Goal: Answer question/provide support

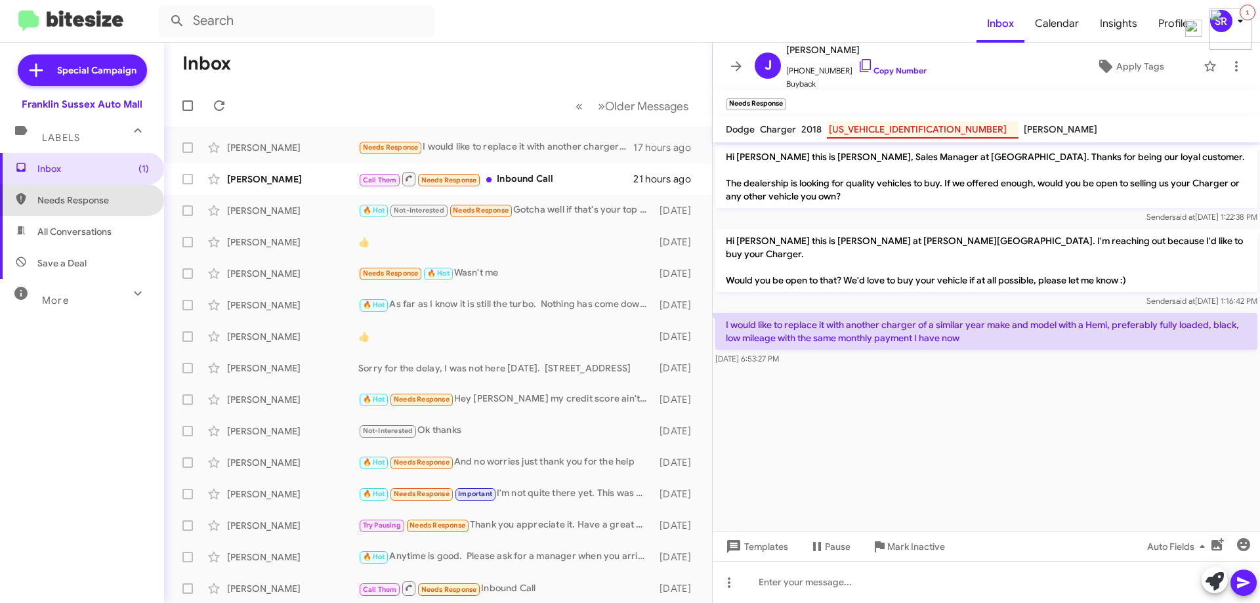
click at [89, 192] on span "Needs Response" at bounding box center [82, 199] width 164 height 31
type input "in:needs-response"
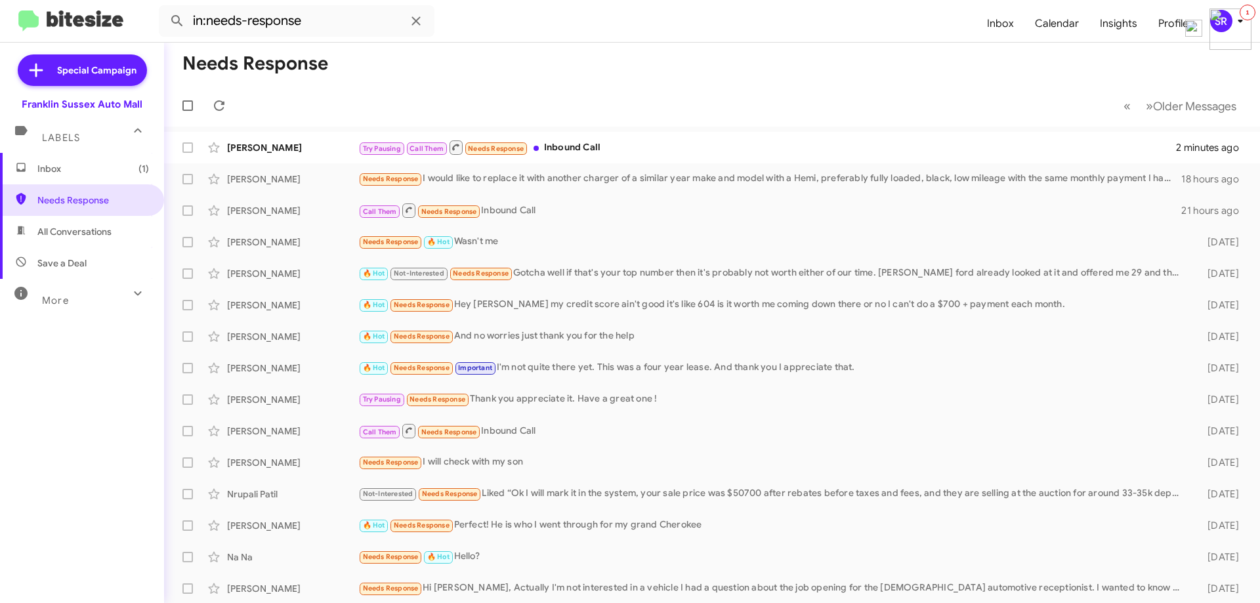
click at [57, 176] on span "Inbox (1)" at bounding box center [82, 168] width 164 height 31
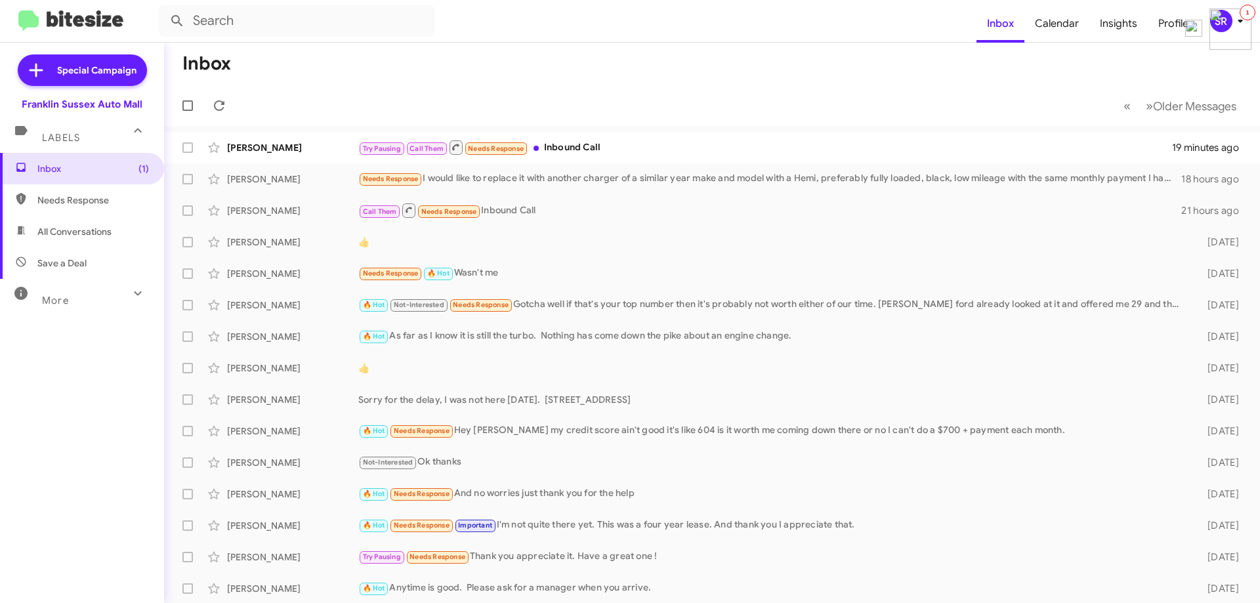
click at [83, 208] on span "Needs Response" at bounding box center [82, 199] width 164 height 31
type input "in:needs-response"
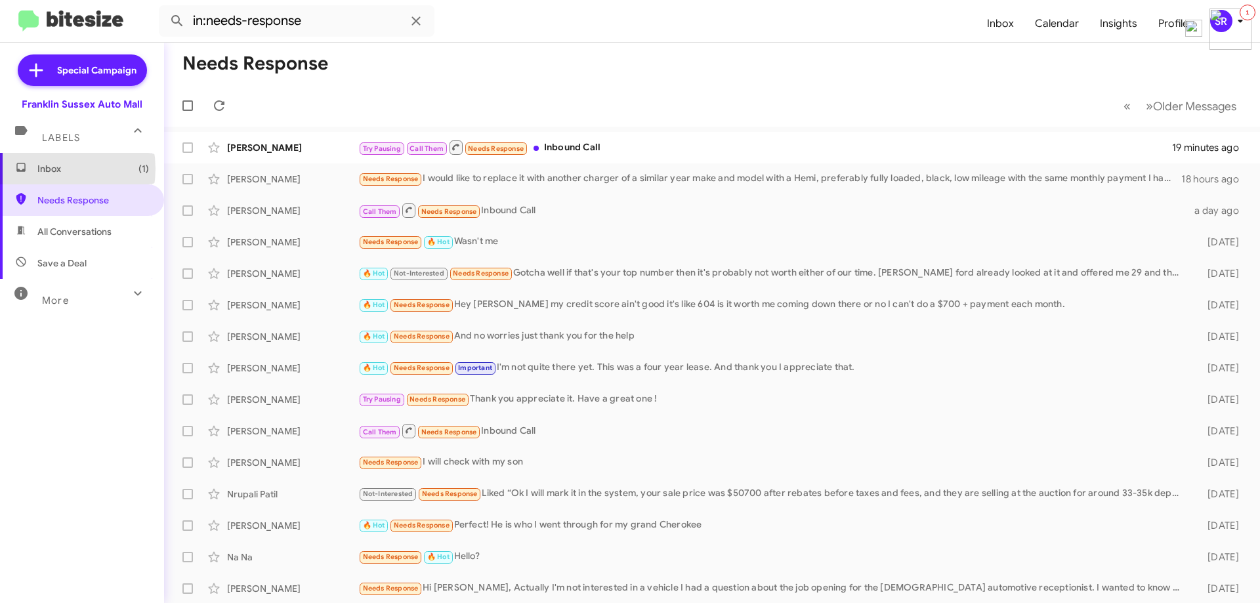
click at [50, 169] on span "Inbox (1)" at bounding box center [93, 168] width 112 height 13
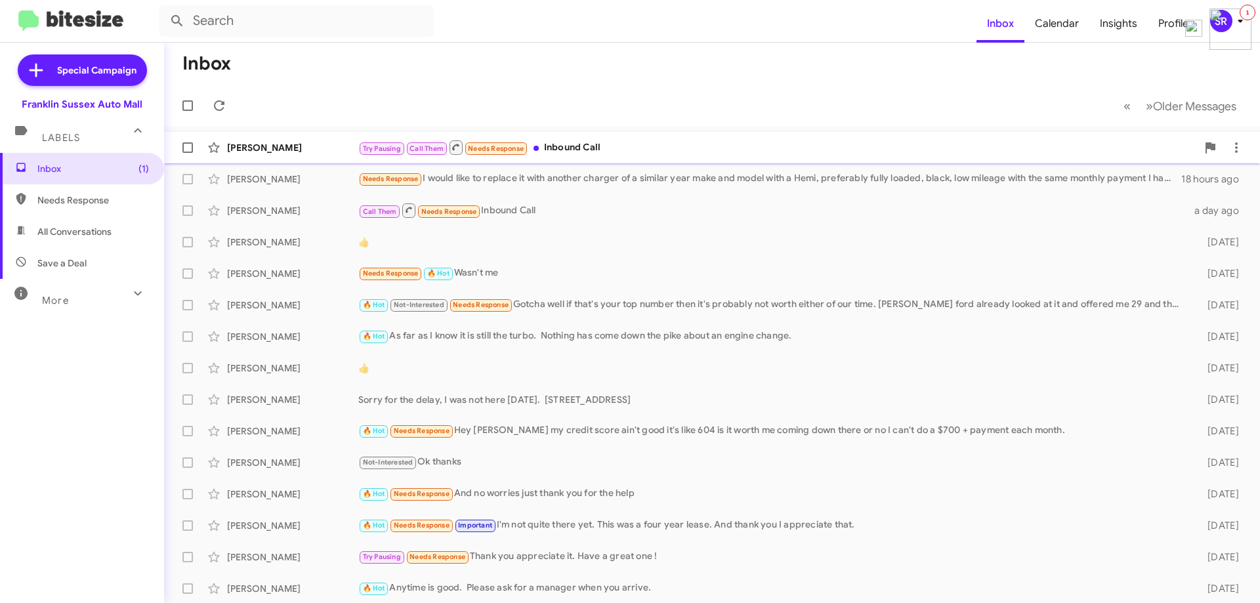
click at [255, 142] on div "[PERSON_NAME]" at bounding box center [292, 147] width 131 height 13
